Goal: Task Accomplishment & Management: Use online tool/utility

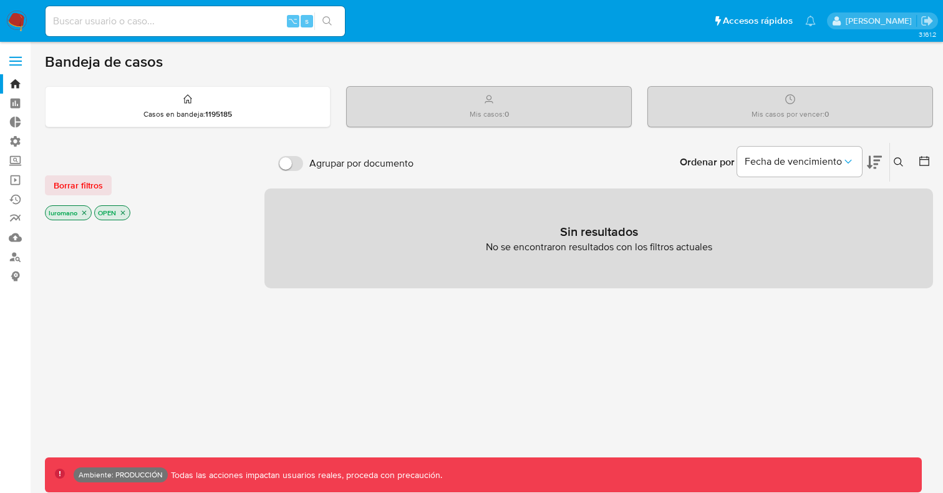
click at [19, 52] on label at bounding box center [15, 61] width 31 height 26
click at [0, 0] on input "checkbox" at bounding box center [0, 0] width 0 height 0
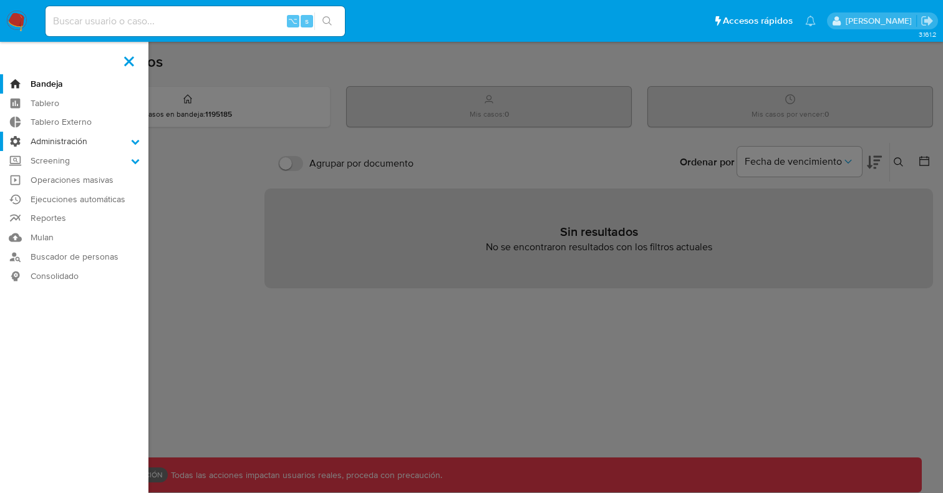
click at [75, 146] on label "Administración" at bounding box center [74, 141] width 148 height 19
click at [0, 0] on input "Administración" at bounding box center [0, 0] width 0 height 0
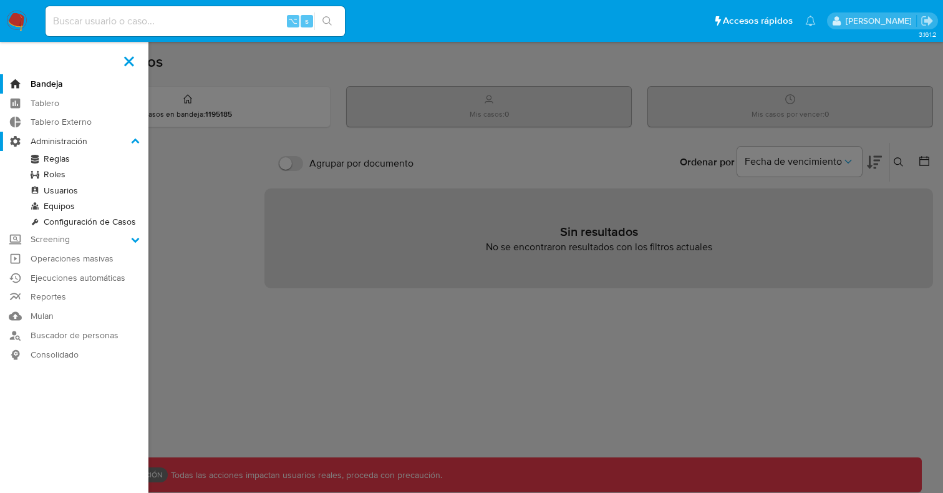
click at [75, 146] on label "Administración" at bounding box center [74, 141] width 148 height 19
click at [0, 0] on input "Administración" at bounding box center [0, 0] width 0 height 0
click at [75, 146] on label "Administración" at bounding box center [74, 141] width 148 height 19
click at [0, 0] on input "Administración" at bounding box center [0, 0] width 0 height 0
click at [76, 146] on label "Administración" at bounding box center [74, 141] width 148 height 19
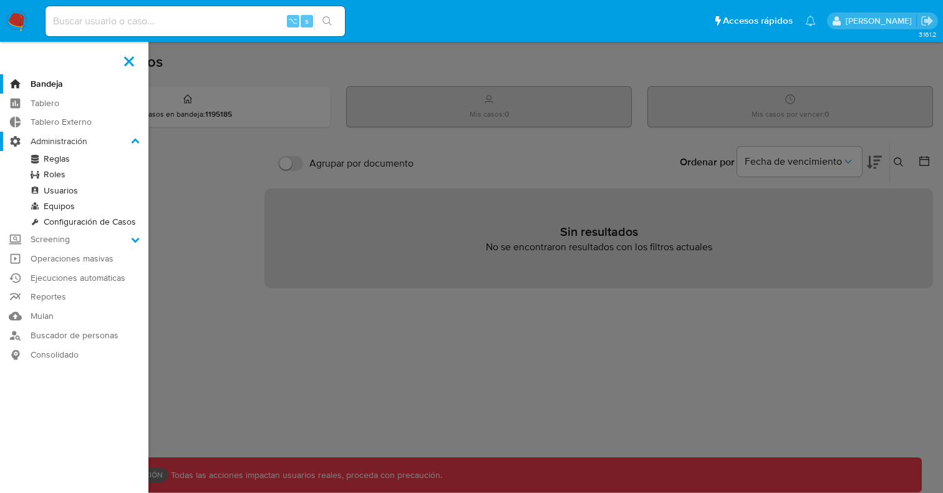
click at [0, 0] on input "Administración" at bounding box center [0, 0] width 0 height 0
click at [76, 146] on label "Administración" at bounding box center [74, 141] width 148 height 19
click at [0, 0] on input "Administración" at bounding box center [0, 0] width 0 height 0
click at [138, 141] on icon at bounding box center [136, 140] width 8 height 5
click at [0, 0] on input "Administración" at bounding box center [0, 0] width 0 height 0
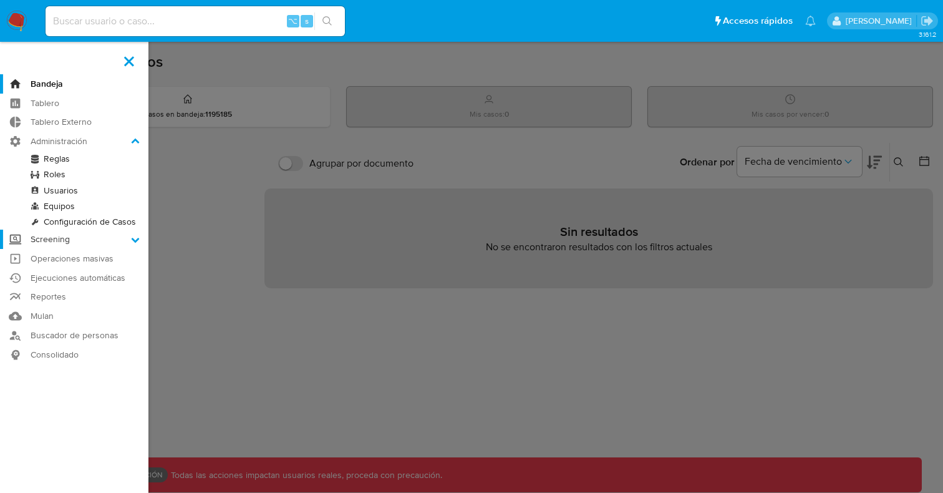
click at [75, 241] on label "Screening" at bounding box center [74, 238] width 148 height 19
click at [0, 0] on input "Screening" at bounding box center [0, 0] width 0 height 0
click at [72, 243] on link "Herramientas" at bounding box center [74, 241] width 148 height 16
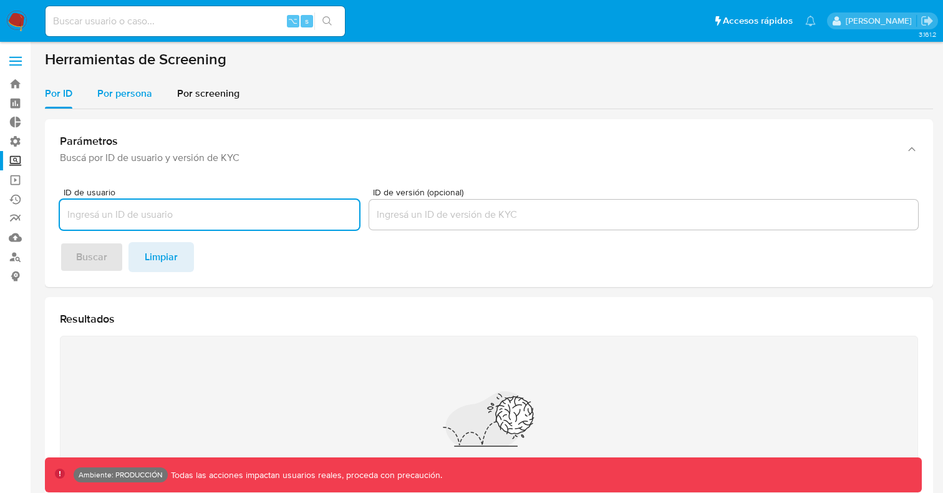
click at [122, 96] on span "Por persona" at bounding box center [124, 93] width 55 height 14
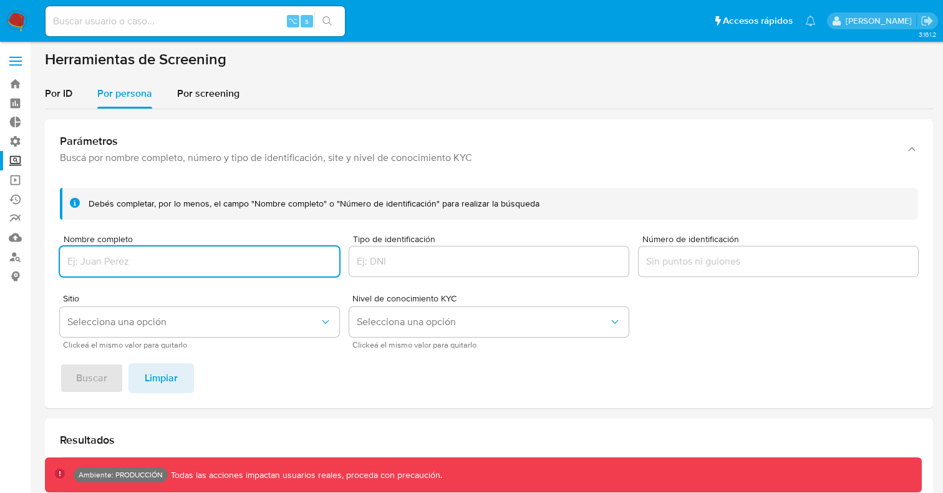
click at [656, 264] on input "Número de identificación" at bounding box center [777, 261] width 279 height 16
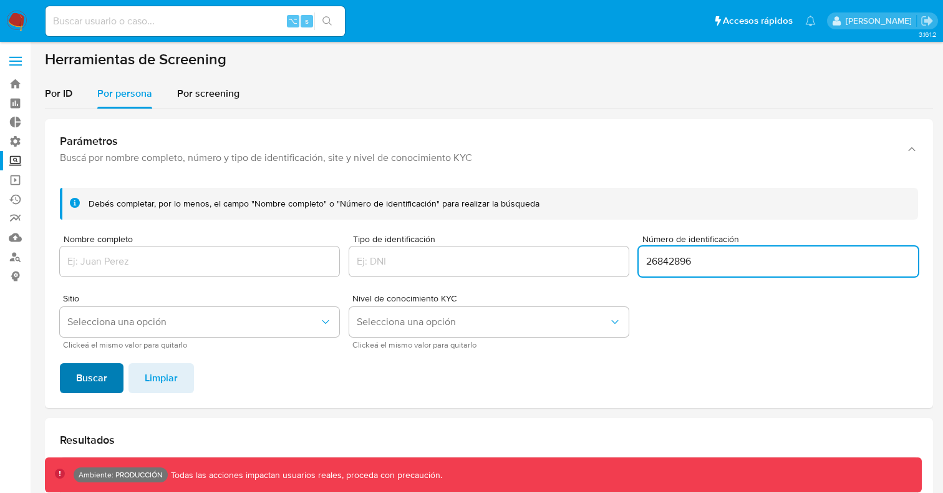
type input "26842896"
click at [83, 374] on span "Buscar" at bounding box center [91, 377] width 31 height 27
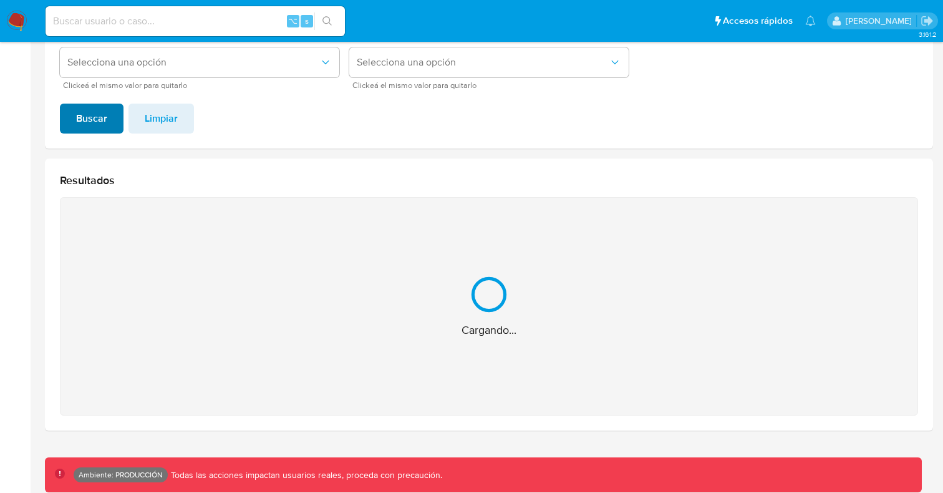
scroll to position [61, 0]
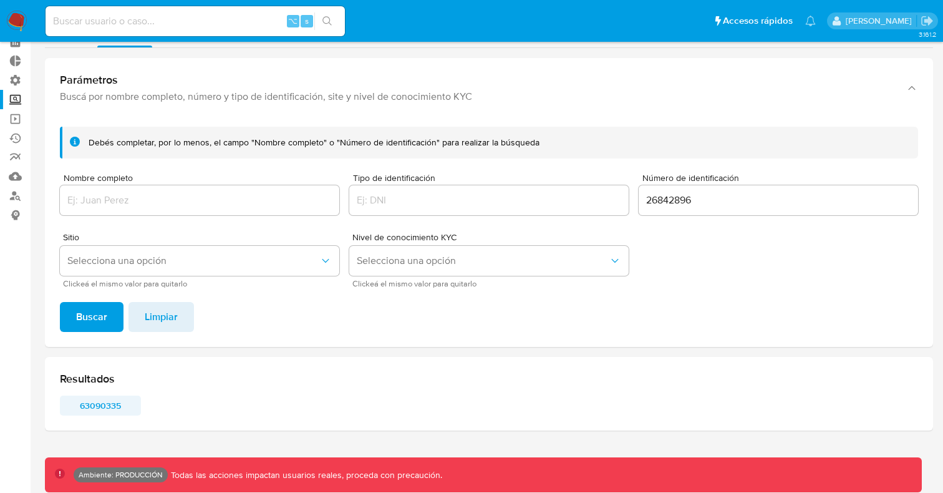
click at [111, 405] on span "63090335" at bounding box center [101, 404] width 64 height 17
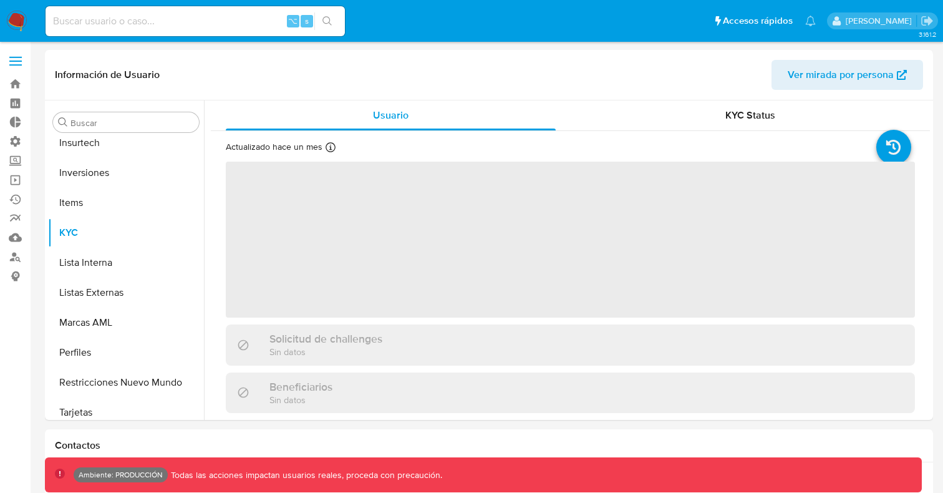
scroll to position [646, 0]
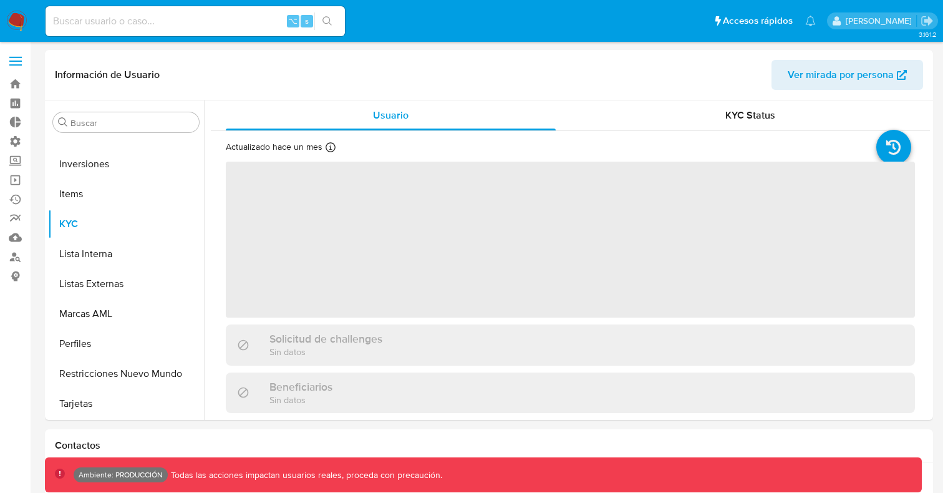
select select "10"
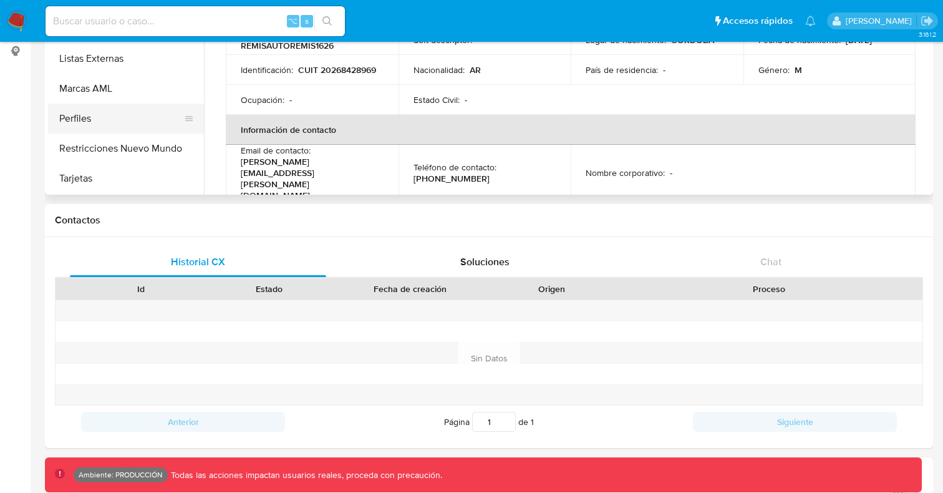
scroll to position [243, 0]
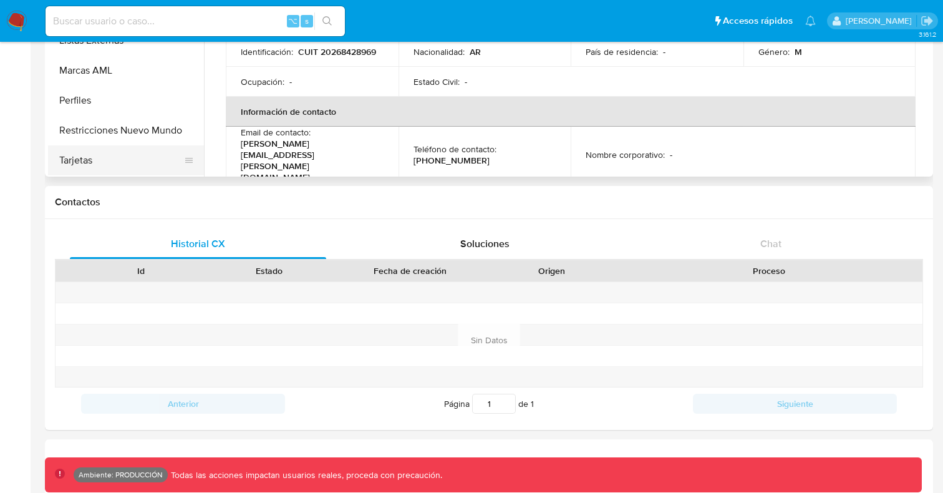
click at [71, 159] on button "Tarjetas" at bounding box center [121, 160] width 146 height 30
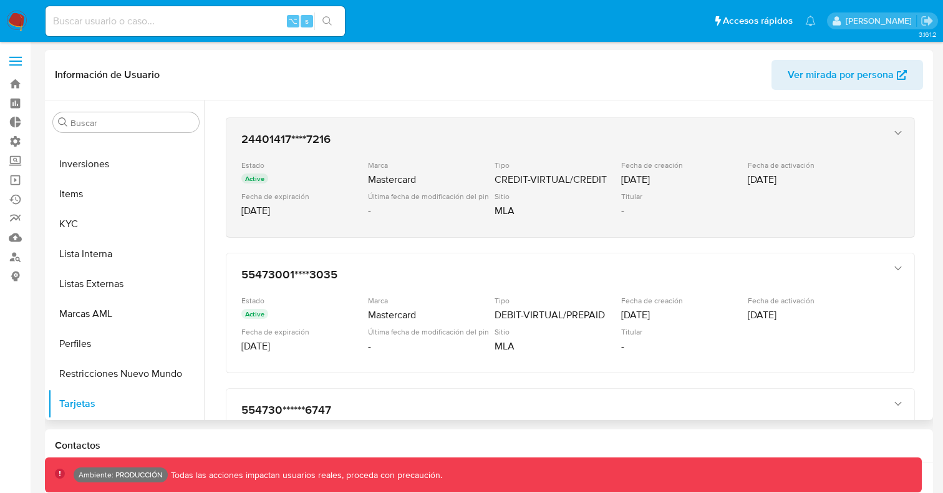
scroll to position [0, 0]
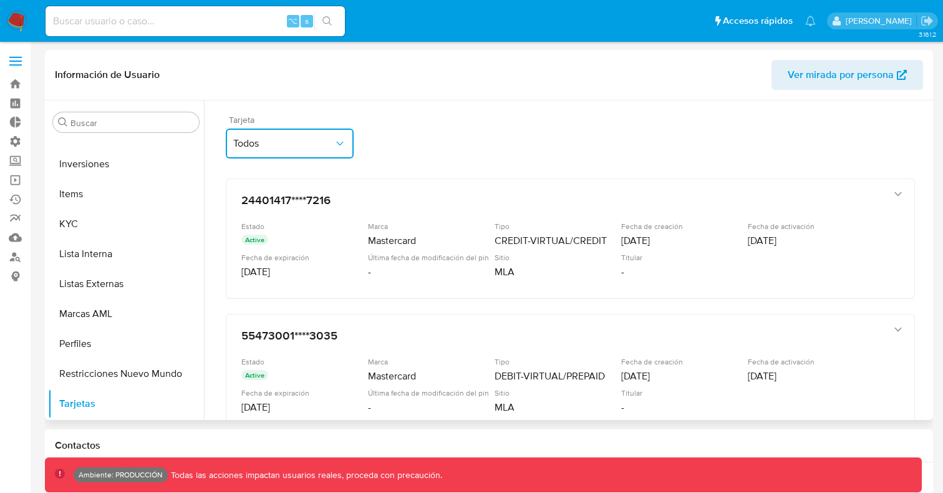
click at [340, 145] on icon "button" at bounding box center [340, 143] width 12 height 12
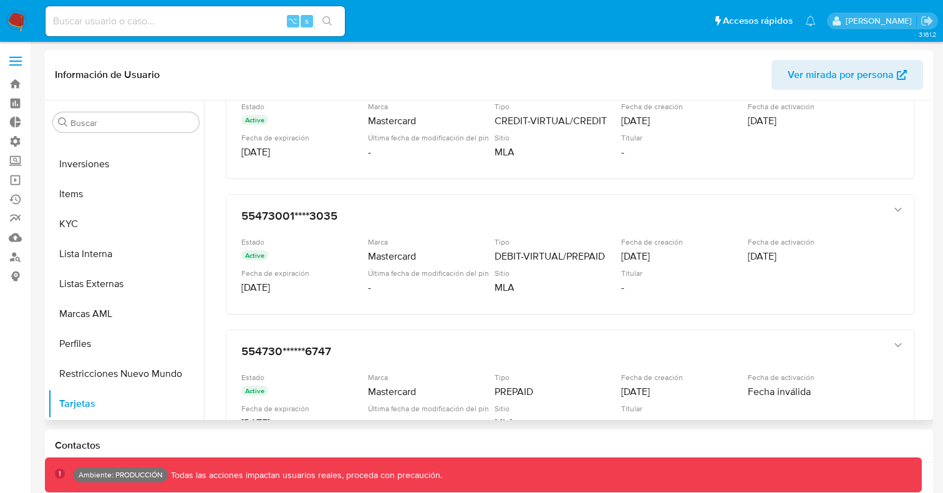
scroll to position [133, 0]
